Goal: Transaction & Acquisition: Register for event/course

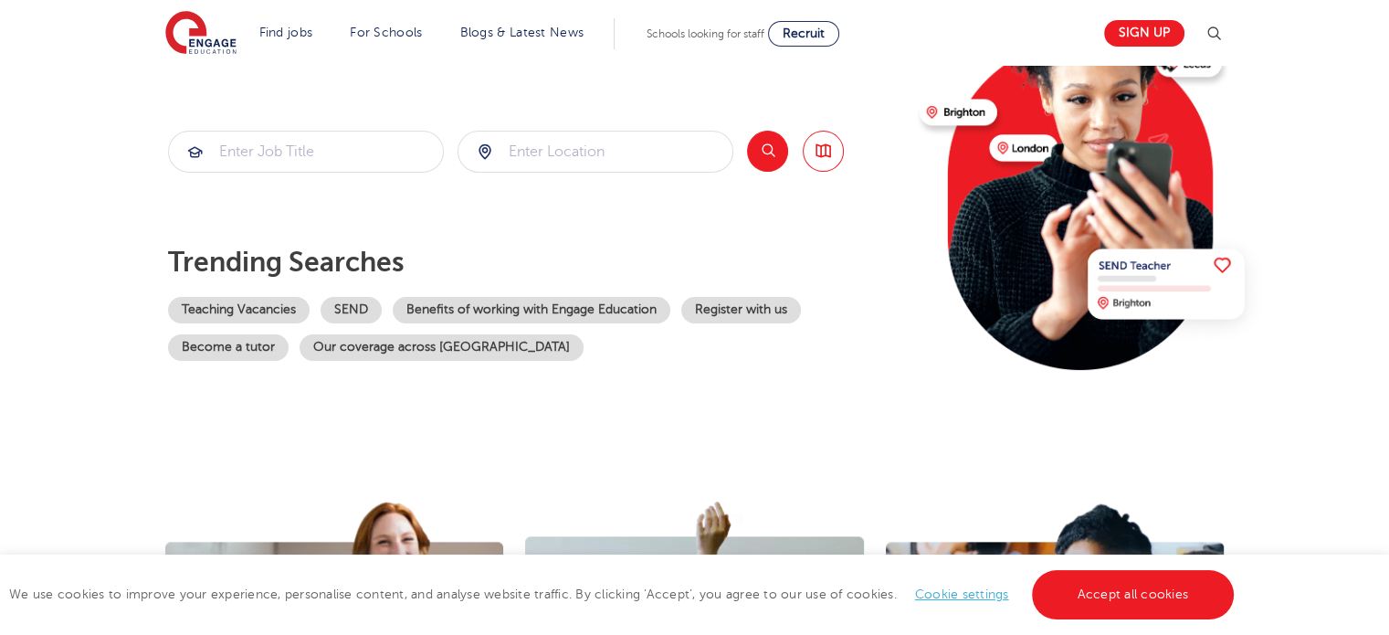
scroll to position [219, 0]
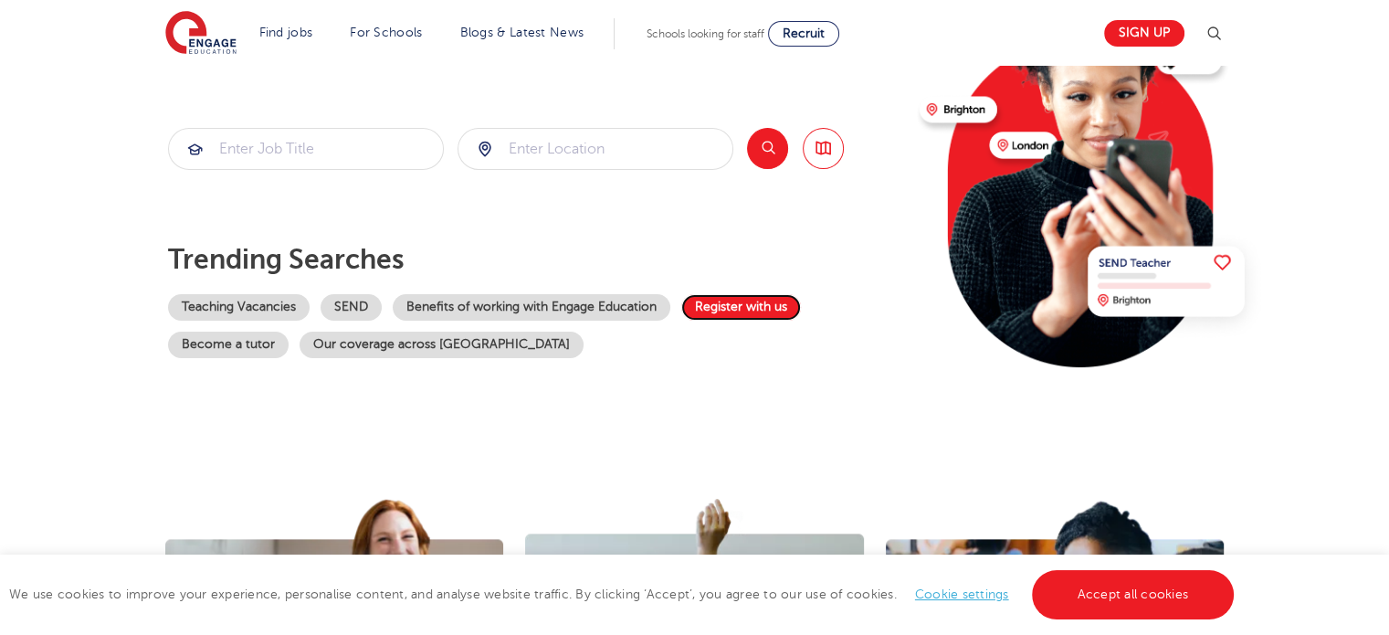
click at [782, 311] on link "Register with us" at bounding box center [741, 307] width 120 height 26
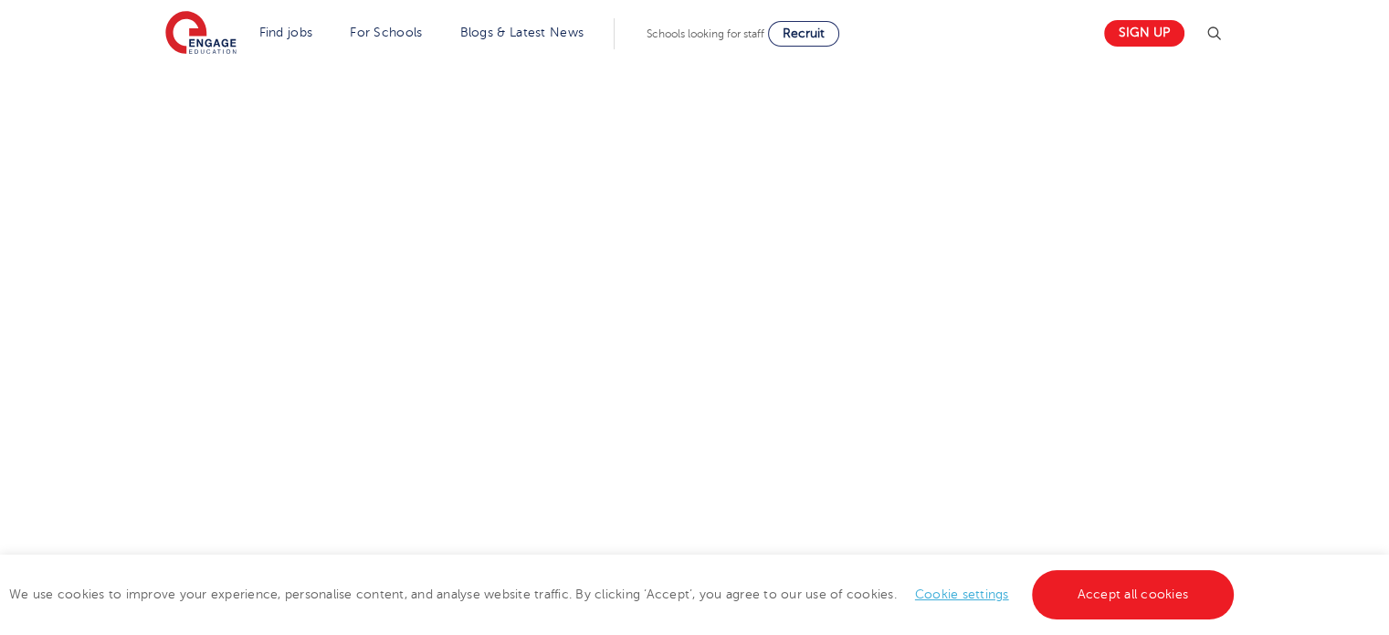
scroll to position [1018, 0]
click at [928, 320] on div "Let us know more about you!" at bounding box center [695, 90] width 1108 height 967
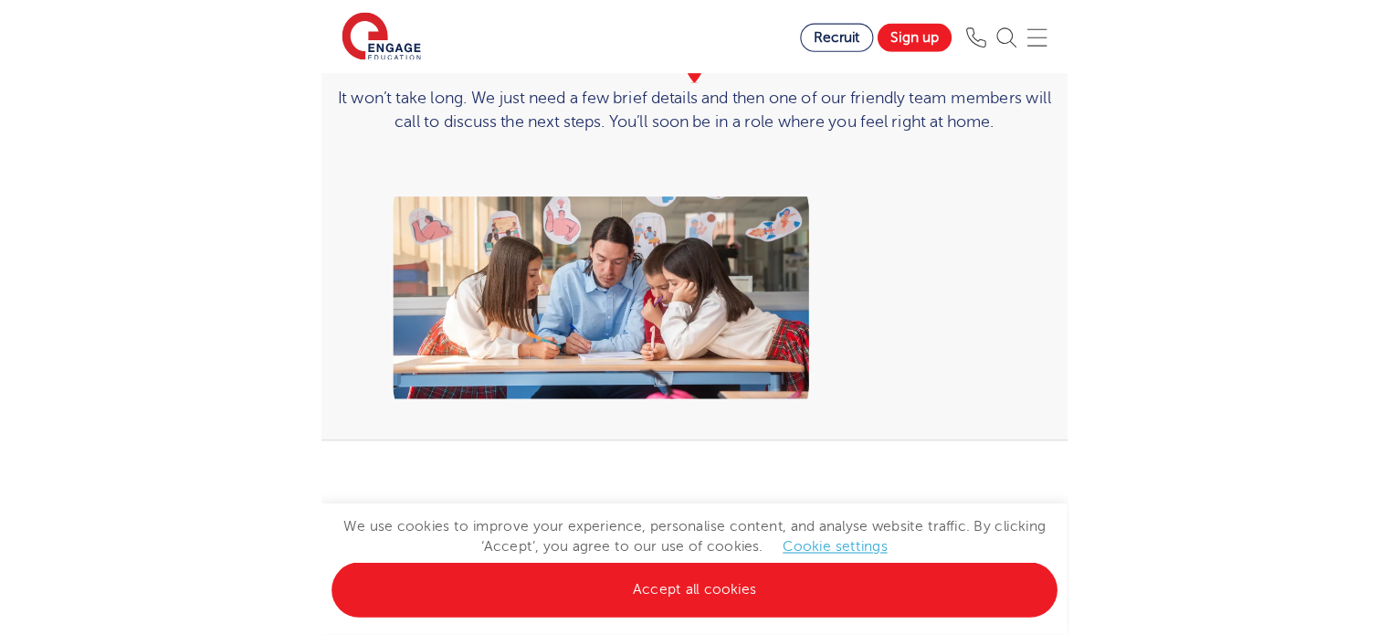
scroll to position [0, 0]
